Goal: Task Accomplishment & Management: Manage account settings

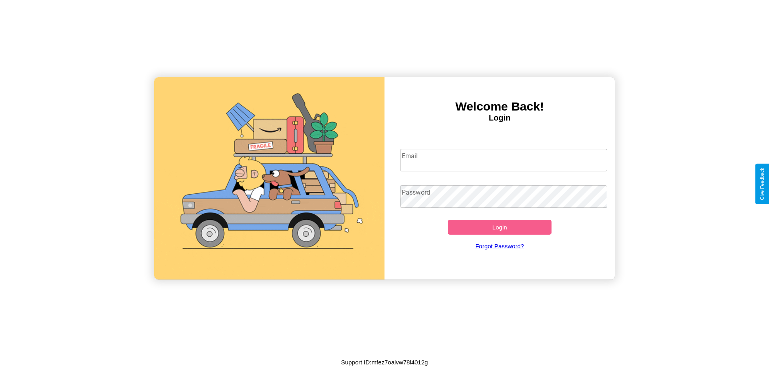
click at [503, 160] on input "Email" at bounding box center [503, 160] width 207 height 22
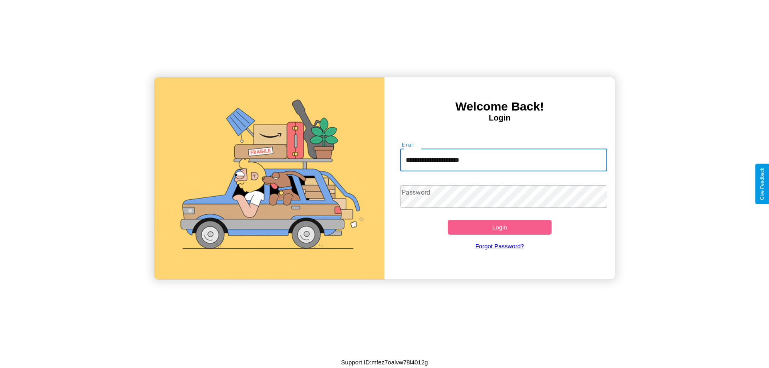
type input "**********"
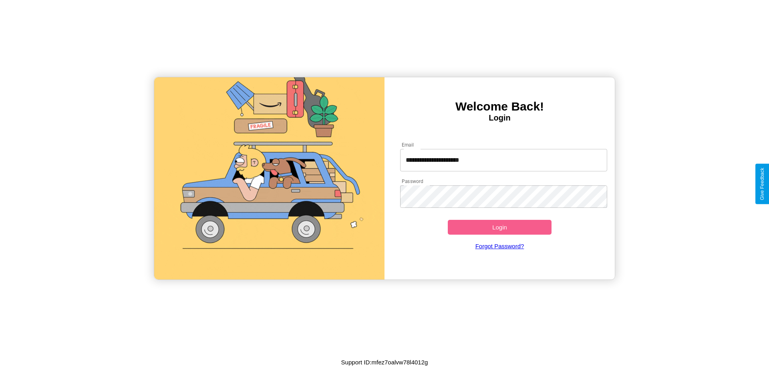
click at [499, 227] on button "Login" at bounding box center [500, 227] width 104 height 15
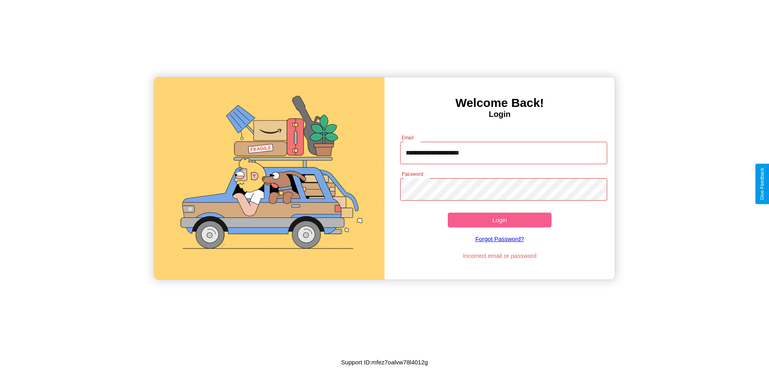
click at [499, 220] on button "Login" at bounding box center [500, 220] width 104 height 15
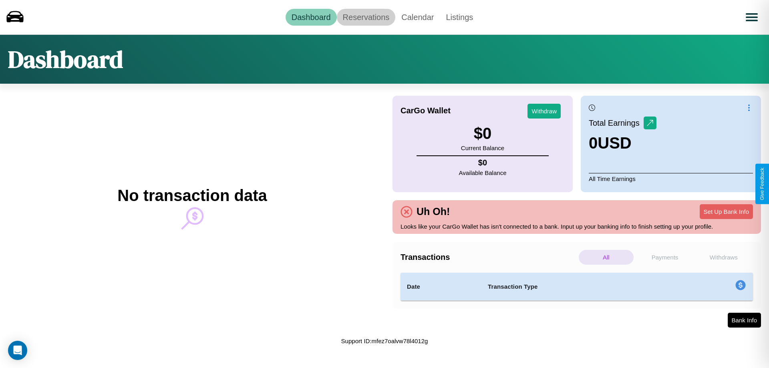
click at [365, 17] on link "Reservations" at bounding box center [366, 17] width 59 height 17
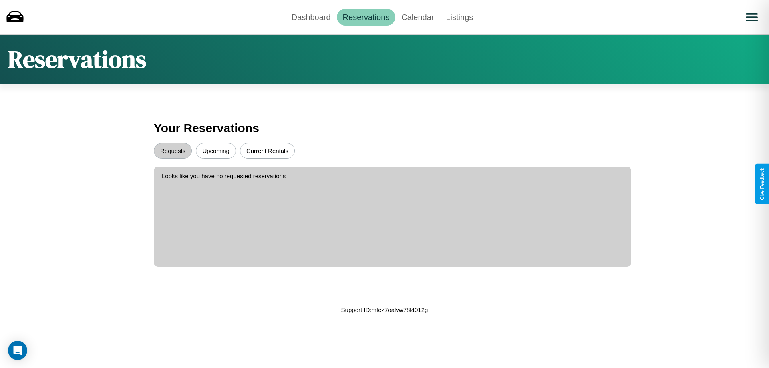
click at [216, 151] on button "Upcoming" at bounding box center [216, 151] width 40 height 16
click at [173, 151] on button "Requests" at bounding box center [173, 151] width 38 height 16
